Goal: Transaction & Acquisition: Book appointment/travel/reservation

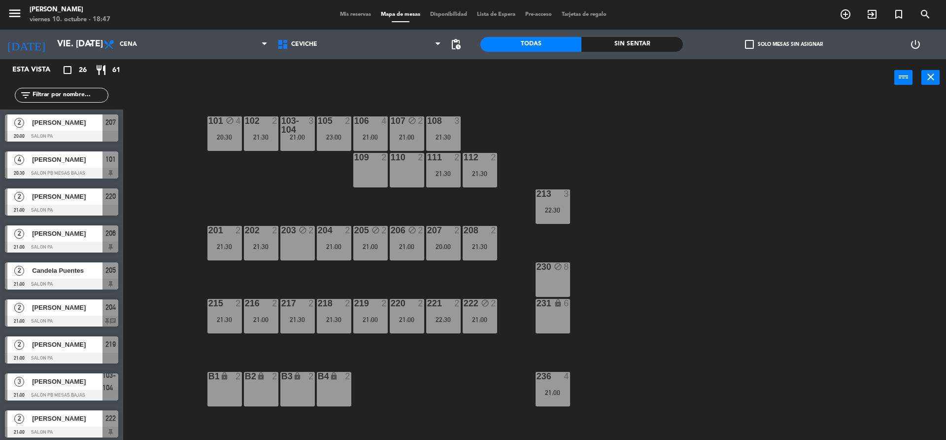
click at [534, 260] on div "101 block 4 20:30 102 2 21:30 103-104 3 21:00 105 2 23:00 106 4 21:00 107 block…" at bounding box center [540, 270] width 814 height 343
click at [545, 266] on div "block" at bounding box center [553, 266] width 16 height 9
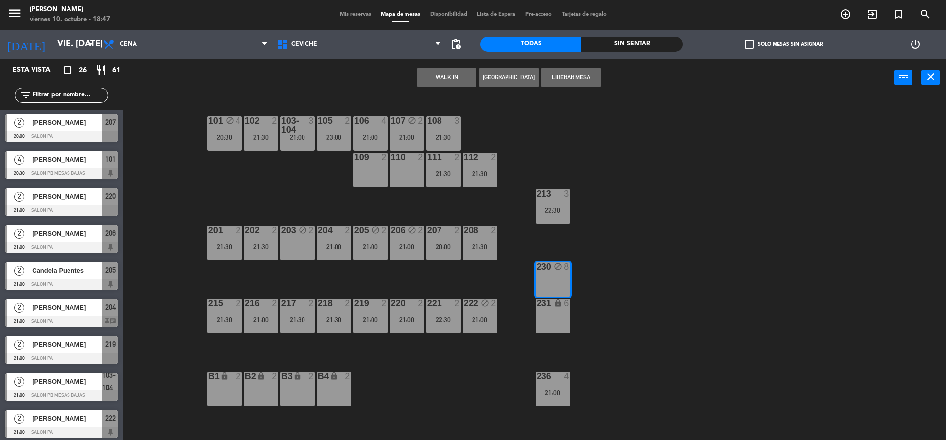
click at [520, 87] on div "WALK IN [GEOGRAPHIC_DATA] Liberar Mesa power_input close" at bounding box center [508, 77] width 771 height 37
click at [516, 78] on button "[GEOGRAPHIC_DATA]" at bounding box center [509, 78] width 59 height 20
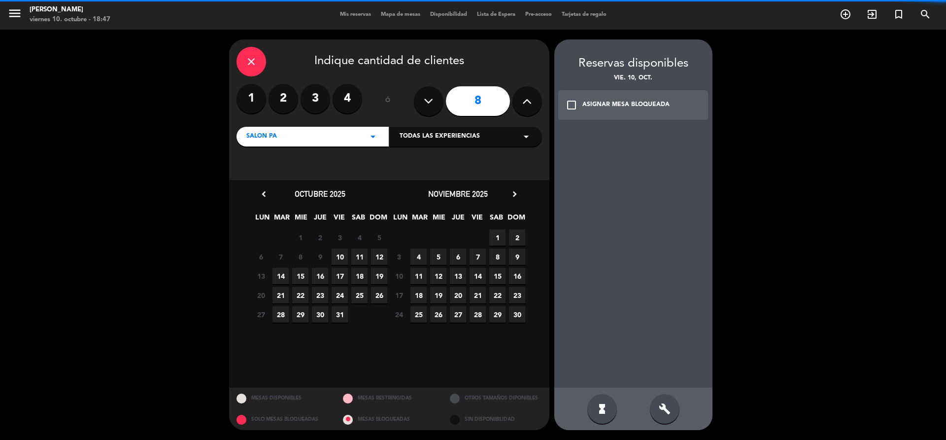
click at [317, 91] on label "3" at bounding box center [316, 99] width 30 height 30
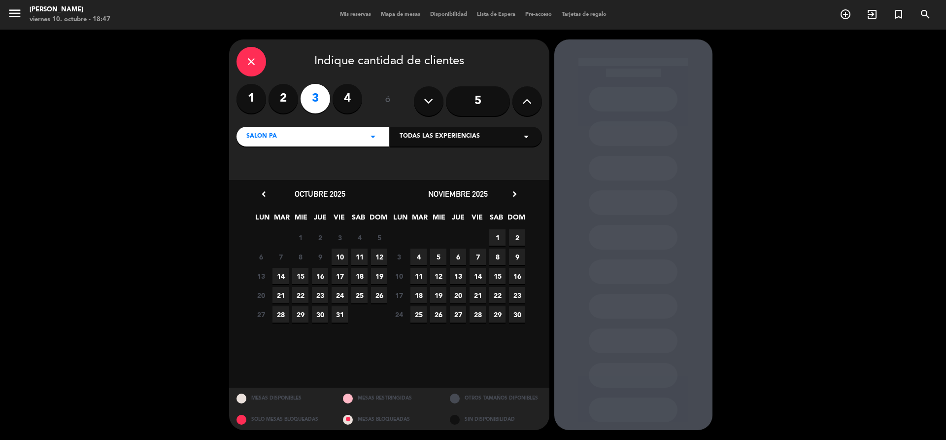
click at [342, 253] on span "10" at bounding box center [340, 256] width 16 height 16
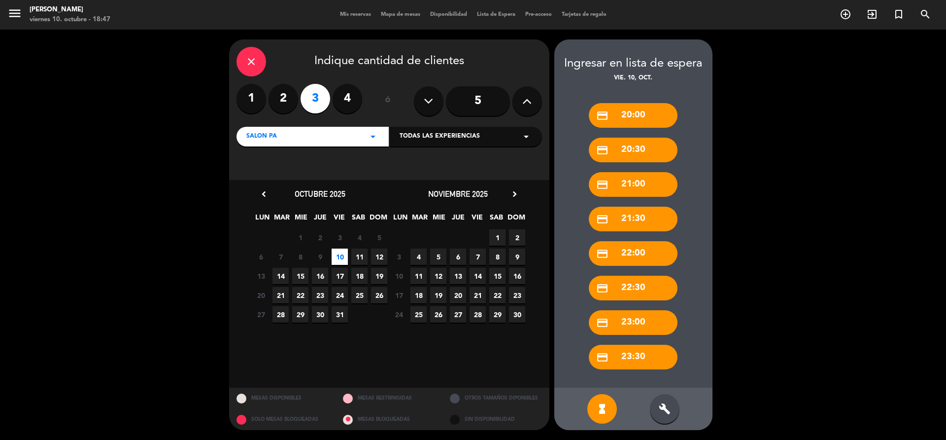
click at [662, 410] on icon "build" at bounding box center [665, 409] width 12 height 12
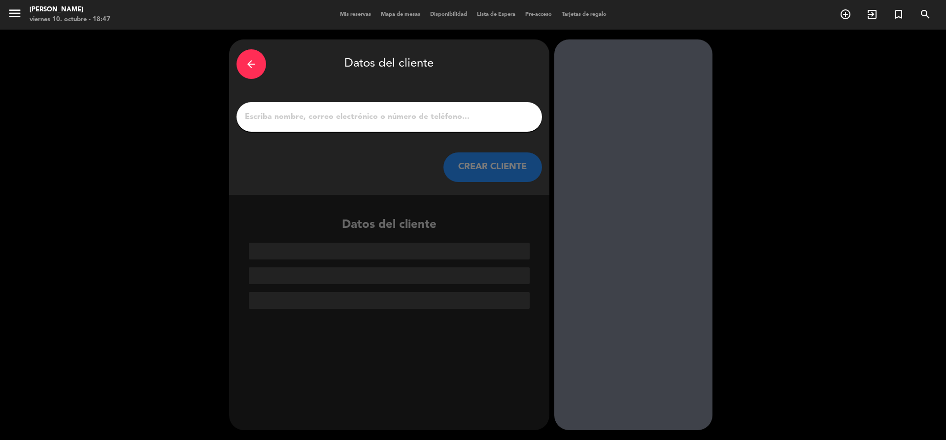
click at [407, 115] on input "1" at bounding box center [389, 117] width 291 height 14
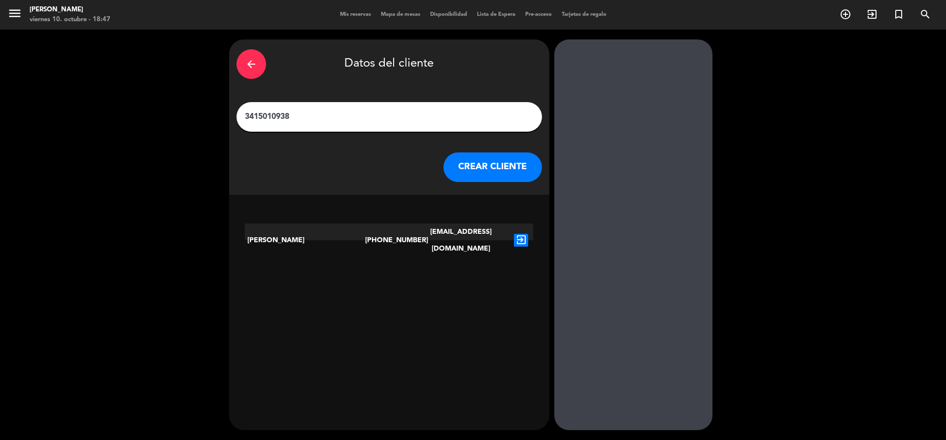
type input "3415010938"
click at [519, 234] on icon "exit_to_app" at bounding box center [521, 240] width 14 height 13
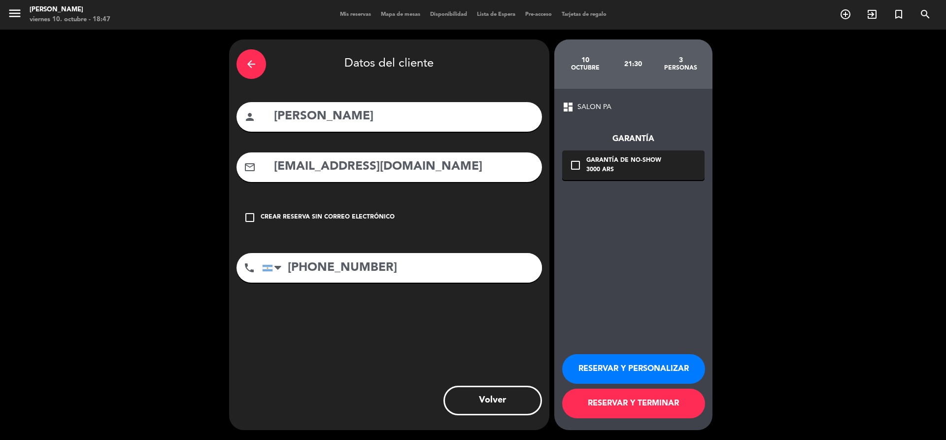
click at [373, 212] on div "check_box_outline_blank Crear reserva sin correo electrónico" at bounding box center [390, 218] width 306 height 30
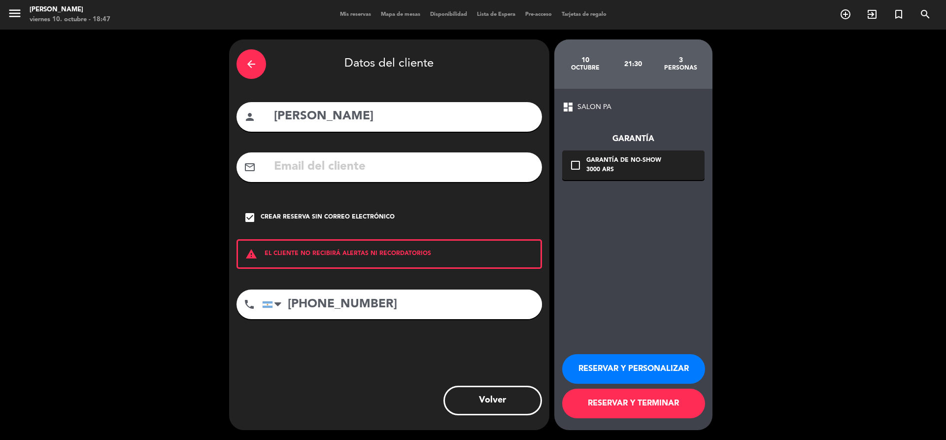
click at [661, 401] on button "RESERVAR Y TERMINAR" at bounding box center [633, 403] width 143 height 30
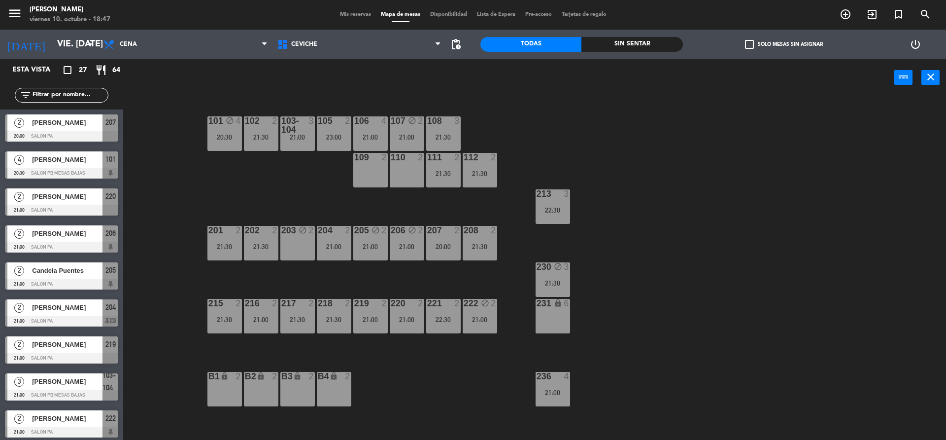
click at [558, 269] on icon "block" at bounding box center [558, 266] width 8 height 8
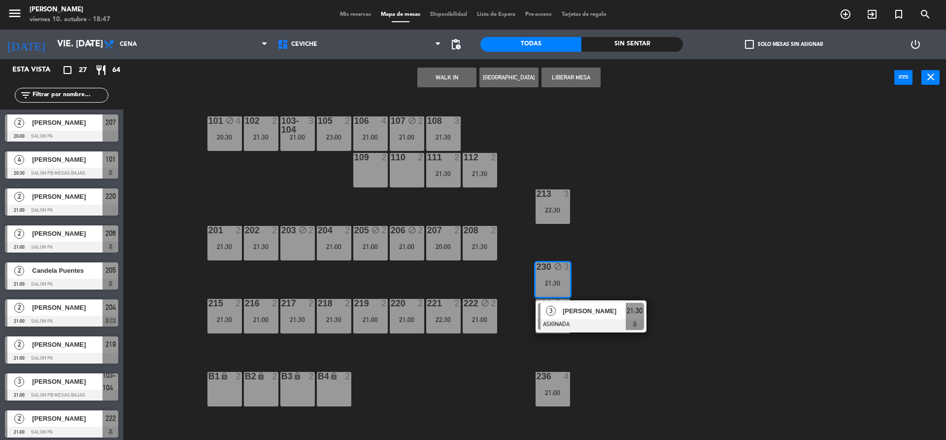
click at [615, 270] on div "101 block 4 20:30 102 2 21:30 103-104 3 21:00 105 2 23:00 106 4 21:00 107 block…" at bounding box center [540, 270] width 814 height 343
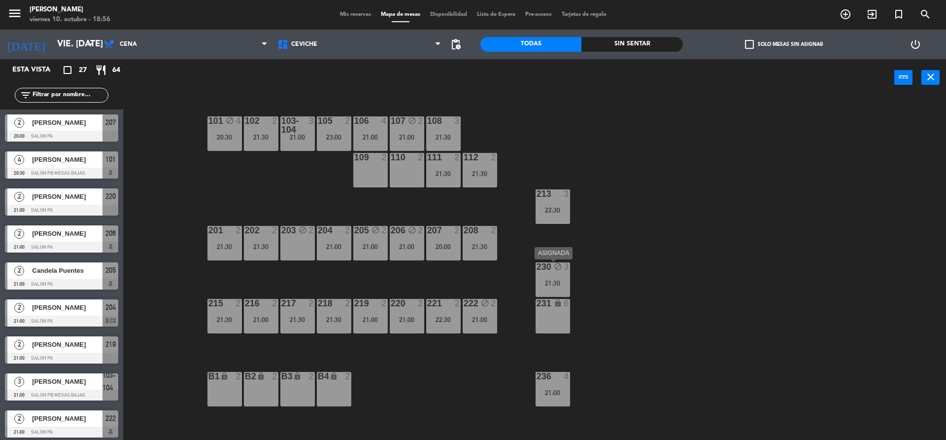
click at [557, 283] on div "21:30" at bounding box center [553, 282] width 34 height 7
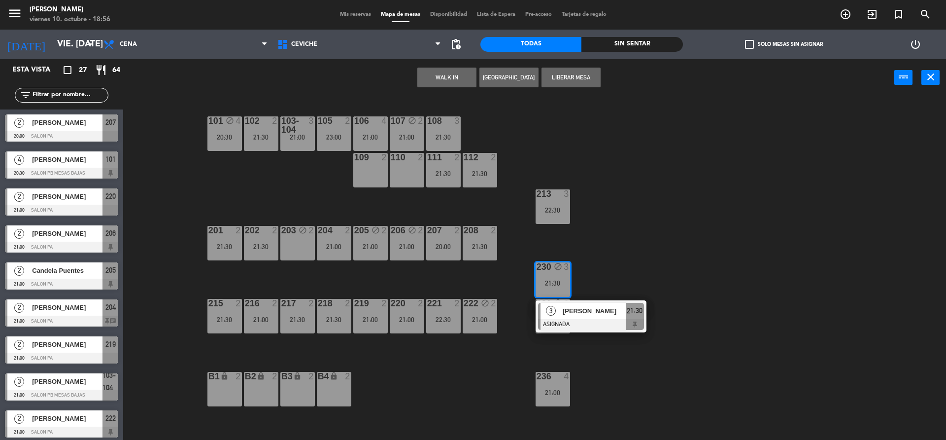
click at [603, 258] on div "101 block 4 20:30 102 2 21:30 103-104 3 21:00 105 2 23:00 106 4 21:00 107 block…" at bounding box center [540, 270] width 814 height 343
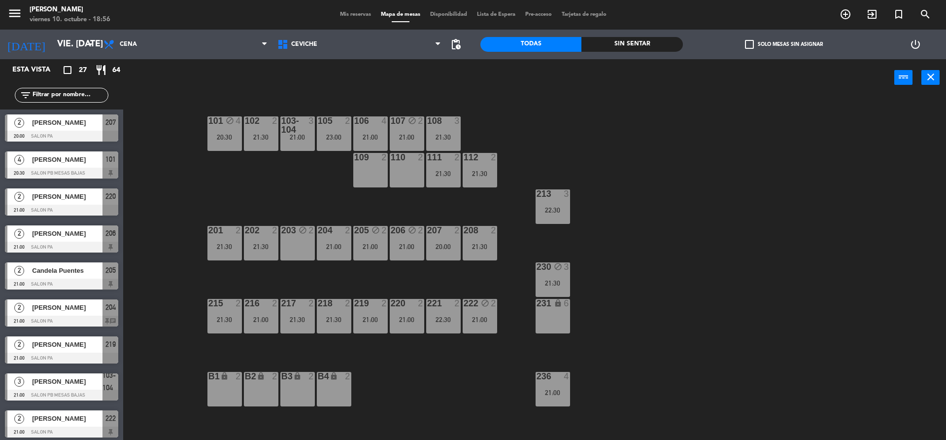
click at [565, 214] on div "213 3 22:30" at bounding box center [553, 206] width 34 height 34
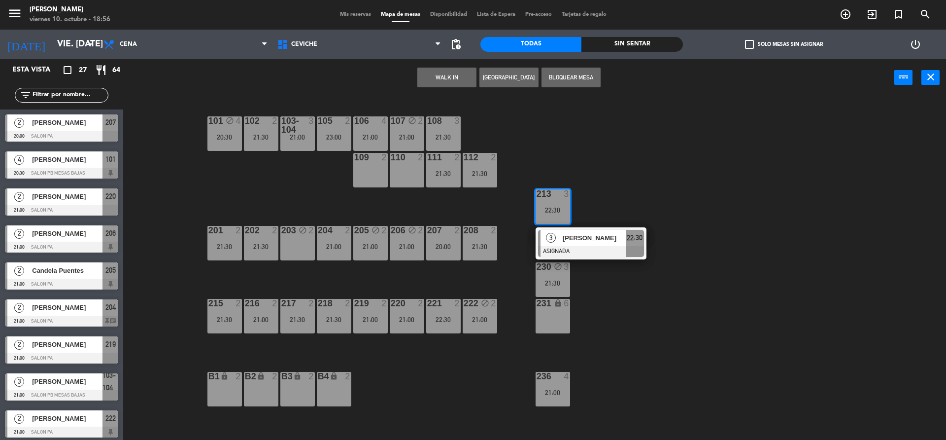
click at [596, 198] on div "101 block 4 20:30 102 2 21:30 103-104 3 21:00 105 2 23:00 106 4 21:00 107 block…" at bounding box center [540, 270] width 814 height 343
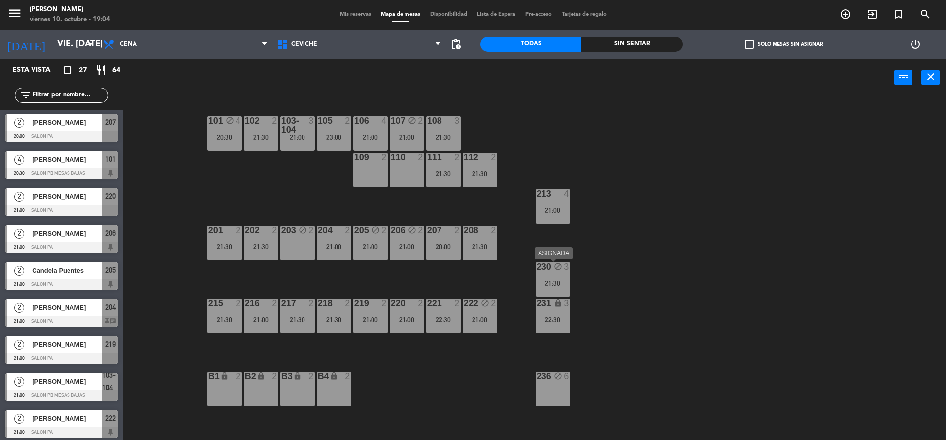
click at [554, 279] on div "21:30" at bounding box center [553, 282] width 34 height 7
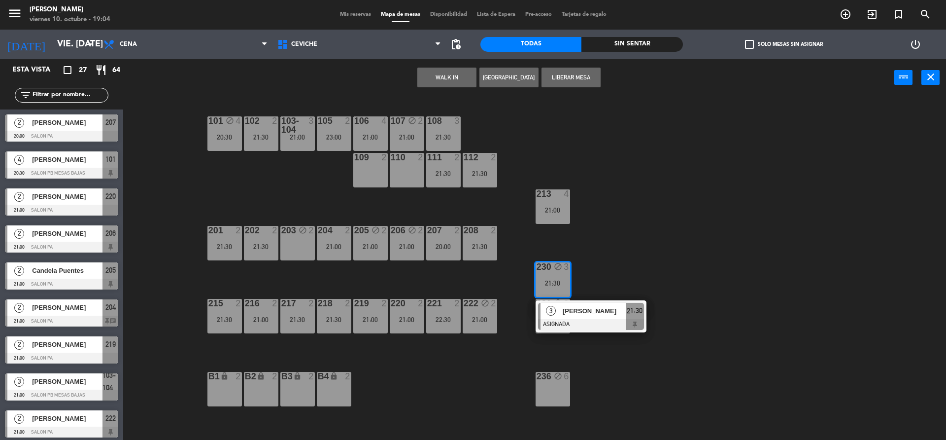
click at [652, 361] on div "101 block 4 20:30 102 2 21:30 103-104 3 21:00 105 2 23:00 106 4 21:00 107 block…" at bounding box center [540, 270] width 814 height 343
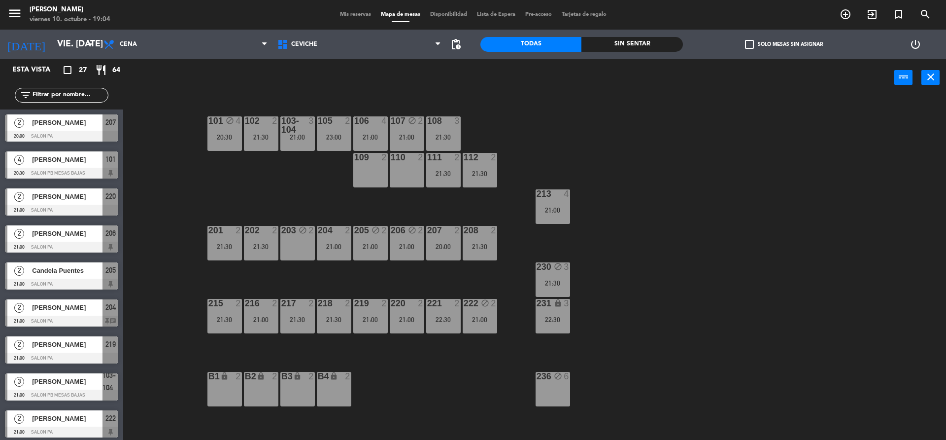
click at [556, 316] on div "22:30" at bounding box center [553, 319] width 34 height 7
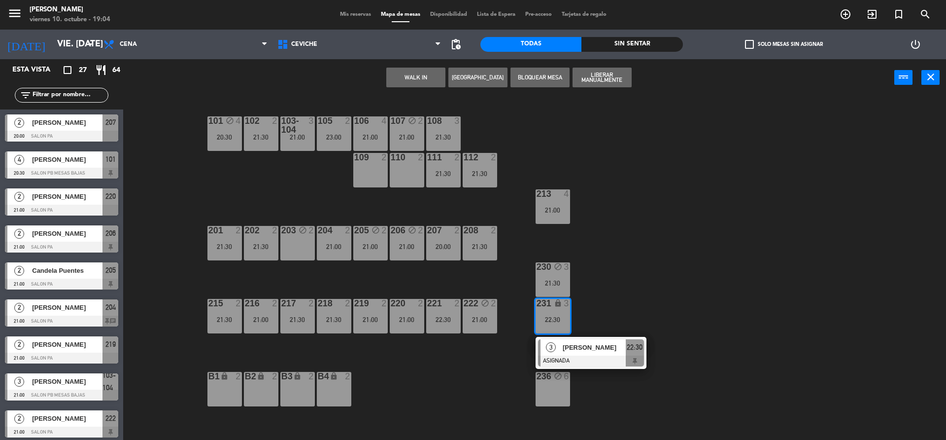
click at [654, 282] on div "101 block 4 20:30 102 2 21:30 103-104 3 21:00 105 2 23:00 106 4 21:00 107 block…" at bounding box center [540, 270] width 814 height 343
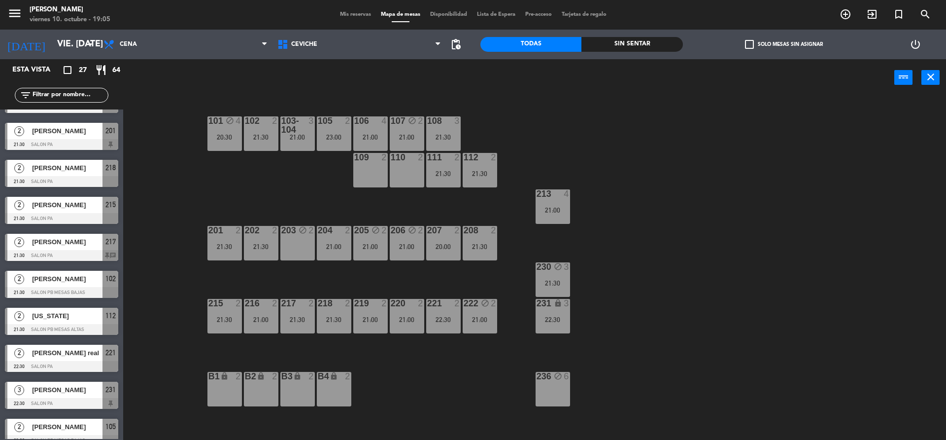
scroll to position [669, 0]
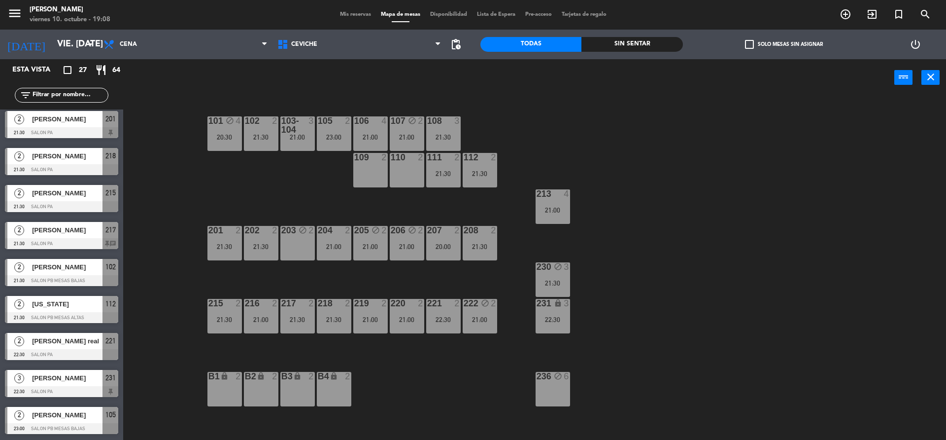
click at [172, 290] on div "101 block 4 20:30 102 2 21:30 103-104 3 21:00 105 2 23:00 106 4 21:00 107 block…" at bounding box center [540, 270] width 814 height 343
